Goal: Information Seeking & Learning: Check status

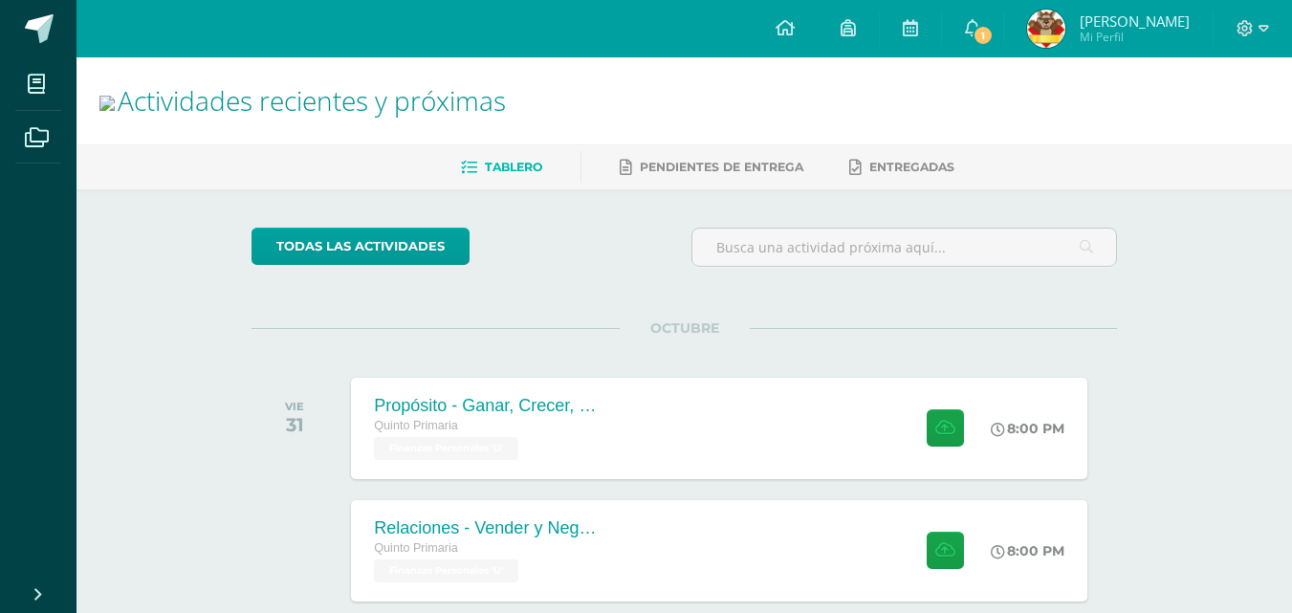
click at [981, 31] on icon at bounding box center [972, 27] width 15 height 17
click at [1122, 32] on span "Mi Perfil" at bounding box center [1135, 37] width 110 height 16
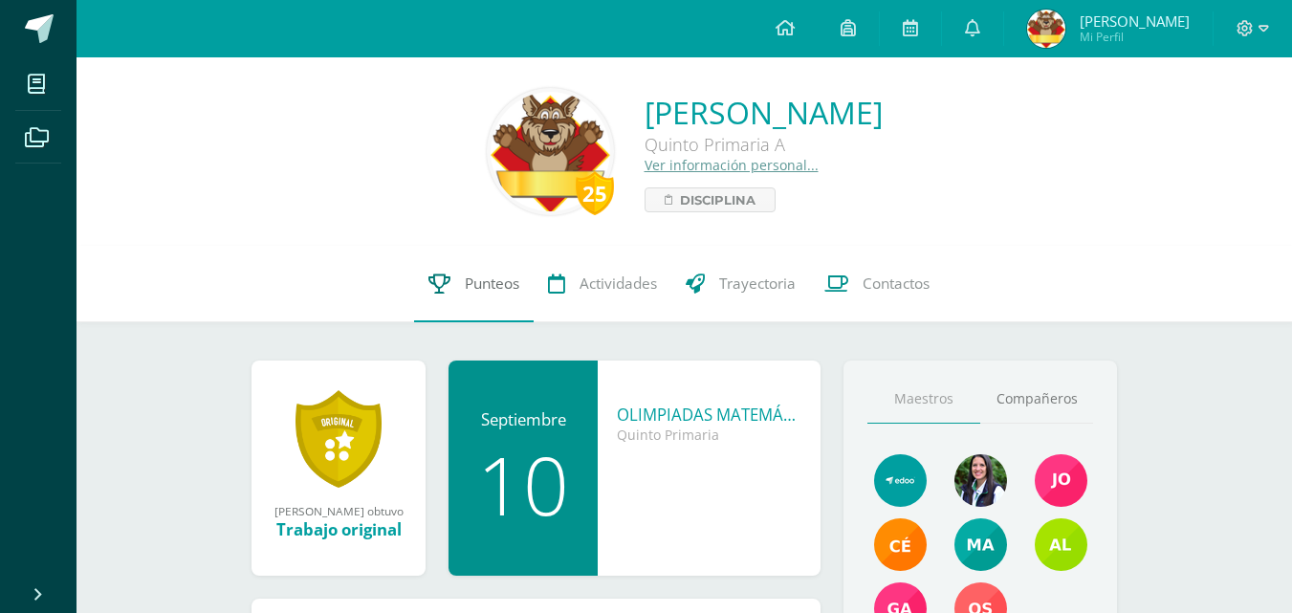
click at [505, 286] on span "Punteos" at bounding box center [492, 284] width 55 height 20
